Goal: Browse casually: Explore the website without a specific task or goal

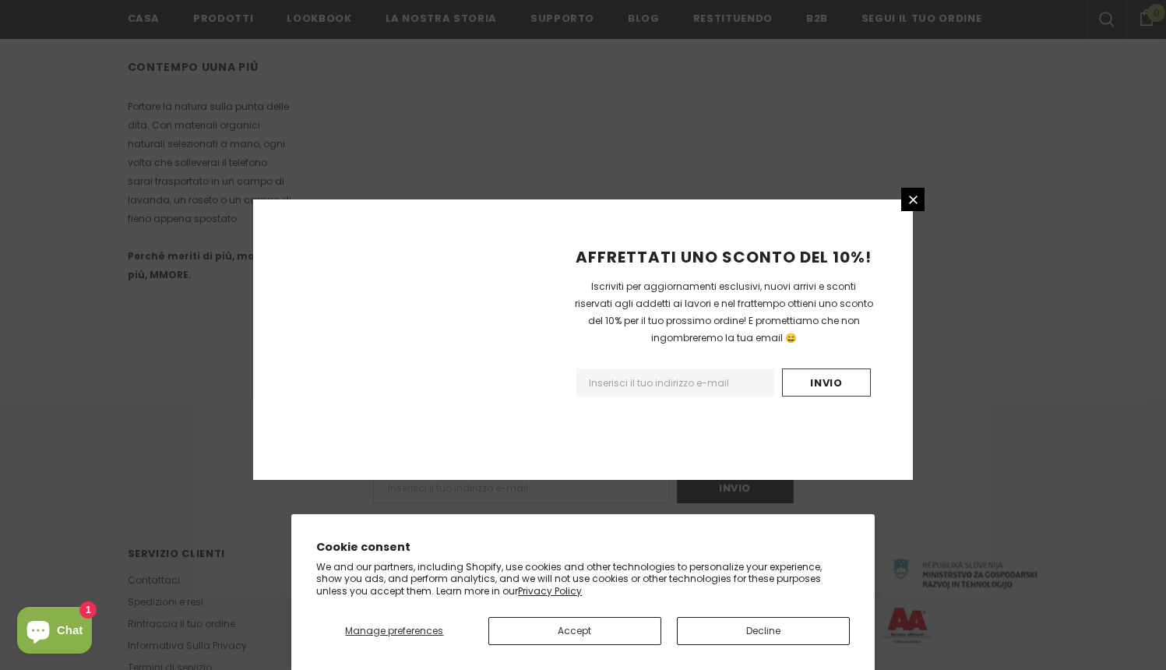
scroll to position [927, 0]
